Goal: Navigation & Orientation: Find specific page/section

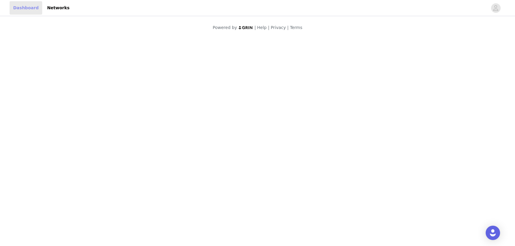
click at [21, 11] on link "Dashboard" at bounding box center [26, 7] width 33 height 13
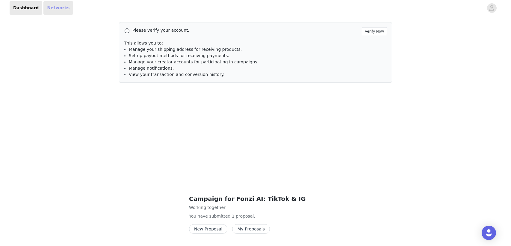
click at [51, 2] on link "Networks" at bounding box center [58, 7] width 30 height 13
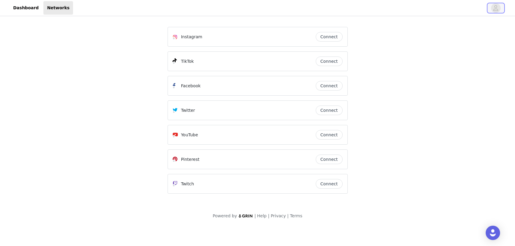
click at [489, 9] on button "button" at bounding box center [496, 8] width 17 height 10
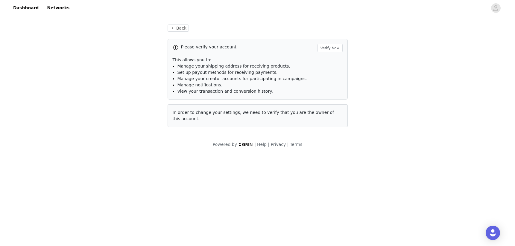
click at [269, 57] on p "This allows you to:" at bounding box center [258, 60] width 170 height 6
